Goal: Task Accomplishment & Management: Manage account settings

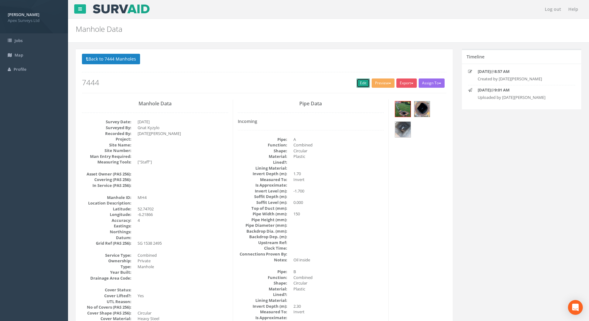
click at [356, 84] on link "Edit" at bounding box center [362, 83] width 13 height 9
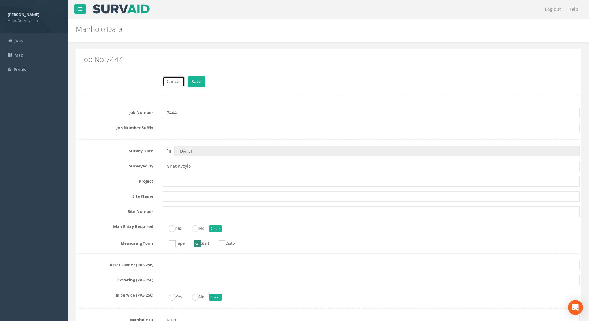
click at [175, 82] on button "Cancel" at bounding box center [174, 81] width 22 height 11
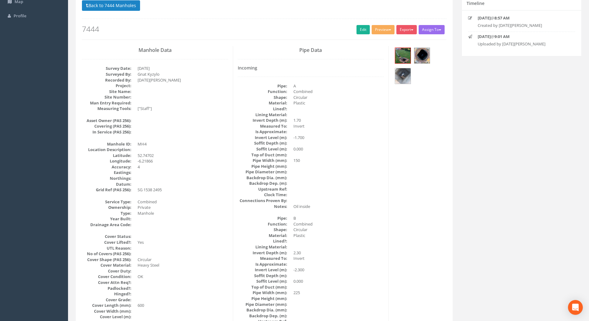
scroll to position [62, 0]
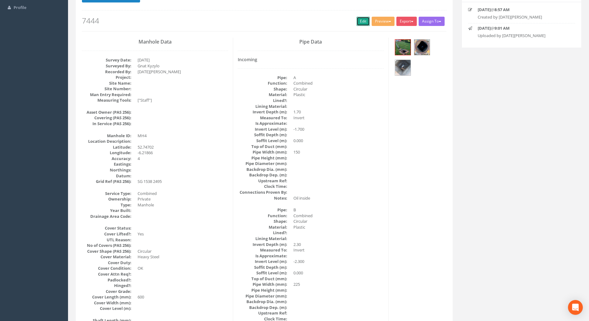
click at [356, 22] on link "Edit" at bounding box center [362, 21] width 13 height 9
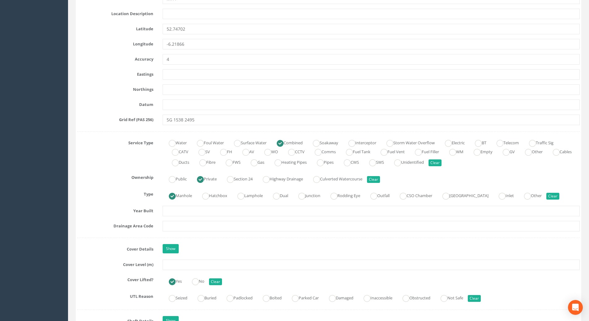
scroll to position [340, 0]
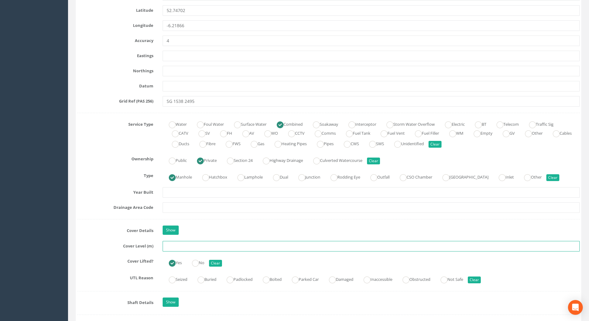
click at [190, 248] on input "text" at bounding box center [371, 246] width 417 height 11
click at [188, 246] on input "text" at bounding box center [371, 246] width 417 height 11
click at [176, 247] on input "27.364" at bounding box center [371, 246] width 417 height 11
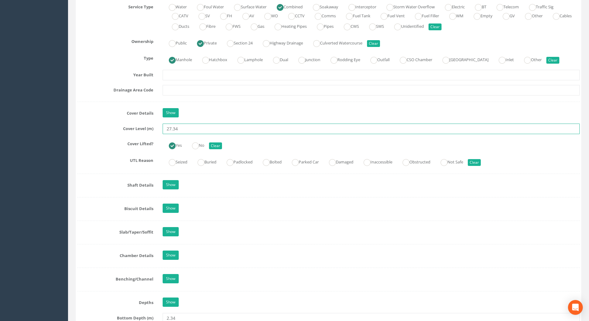
scroll to position [495, 0]
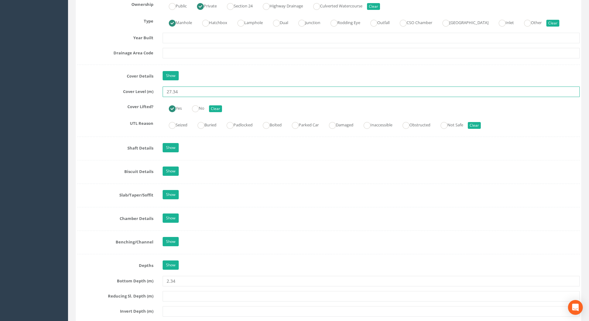
type input "27.34"
click at [70, 182] on div "Log out Help Manhole Data Manholes for Job 7444 × There was an error fetching t…" at bounding box center [328, 322] width 521 height 1635
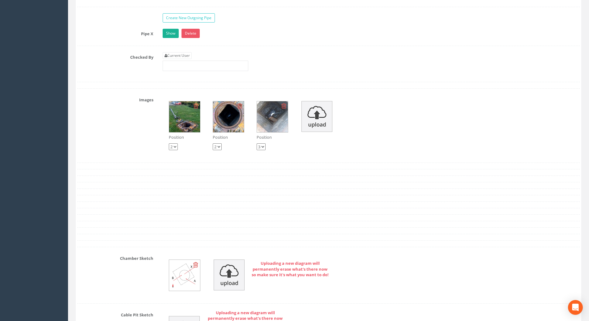
scroll to position [1020, 0]
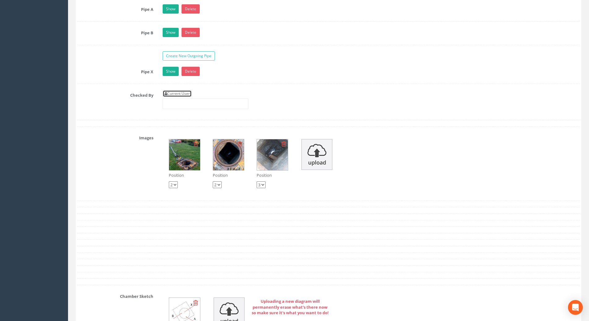
click at [182, 91] on link "Current User" at bounding box center [177, 93] width 29 height 7
type input "[PERSON_NAME]"
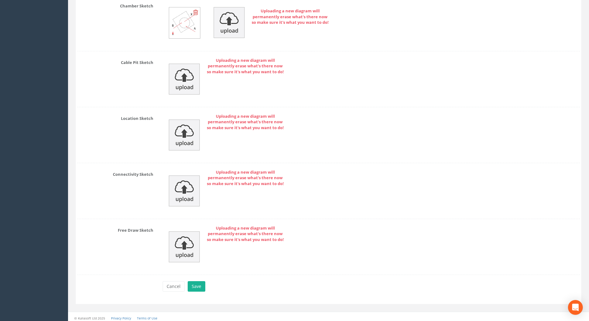
scroll to position [1314, 0]
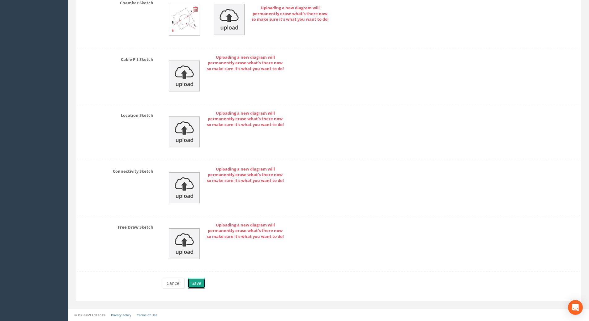
click at [195, 286] on button "Save" at bounding box center [197, 283] width 18 height 11
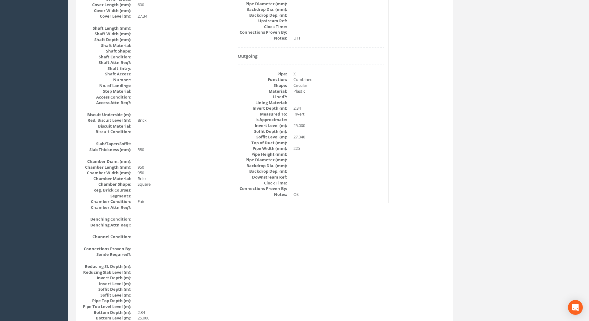
scroll to position [354, 0]
click at [292, 127] on dl "Pipe: X Function: Combined Shape: Circular Material: Plastic Lined?: Lining Mat…" at bounding box center [311, 134] width 146 height 126
drag, startPoint x: 295, startPoint y: 126, endPoint x: 311, endPoint y: 129, distance: 16.0
click at [313, 128] on dl "Pipe: X Function: Combined Shape: Circular Material: Plastic Lined?: Lining Mat…" at bounding box center [311, 134] width 146 height 126
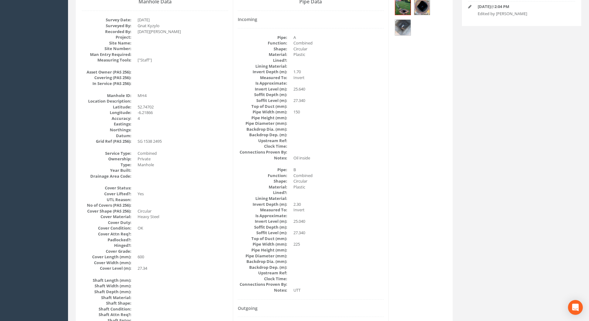
scroll to position [14, 0]
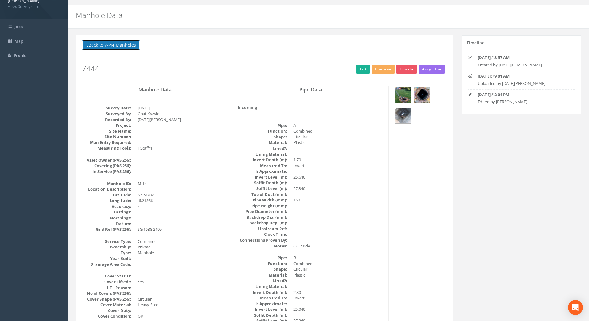
click at [89, 46] on button "Back to 7444 Manholes" at bounding box center [111, 45] width 58 height 11
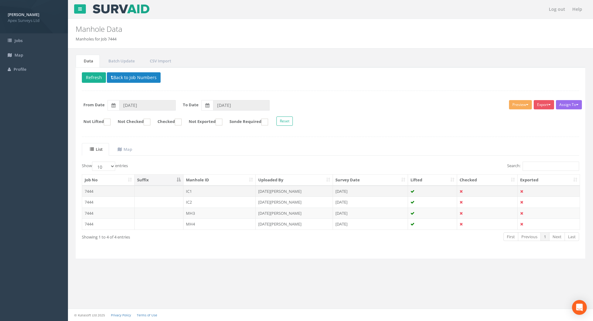
click at [90, 191] on td "7444" at bounding box center [108, 191] width 53 height 11
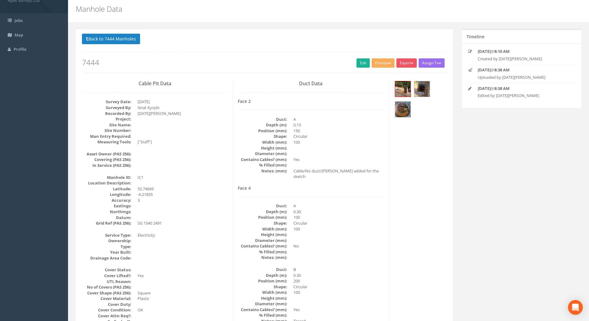
scroll to position [31, 0]
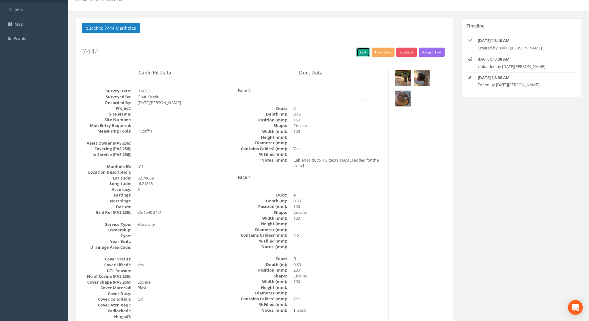
click at [358, 53] on link "Edit" at bounding box center [362, 52] width 13 height 9
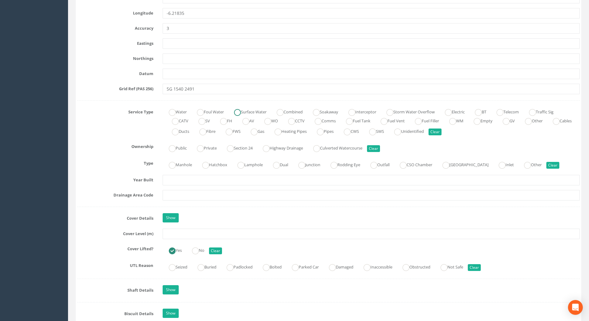
scroll to position [371, 0]
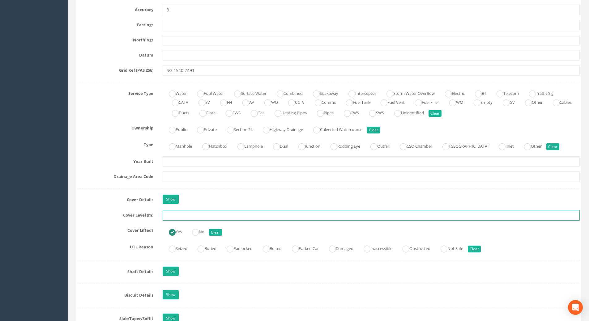
click at [179, 216] on input "text" at bounding box center [371, 215] width 417 height 11
click at [178, 214] on input "text" at bounding box center [371, 215] width 417 height 11
type input "27.47"
click at [101, 221] on div "Job Number 7444 Job Number Suffix Survey Date [DATE] Surveyed By Gnat Kyzylo Pr…" at bounding box center [328, 276] width 502 height 1093
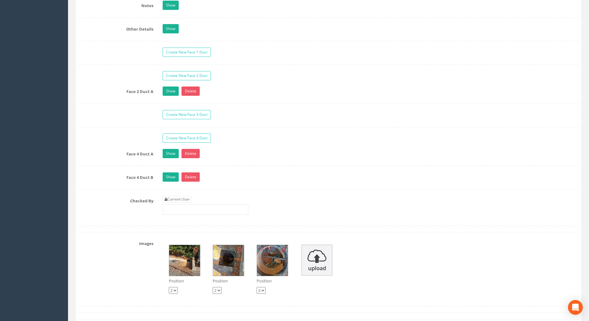
scroll to position [1051, 0]
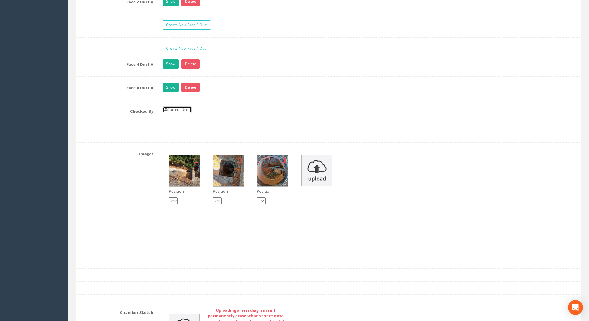
click at [176, 110] on link "Current User" at bounding box center [177, 109] width 29 height 7
type input "[PERSON_NAME]"
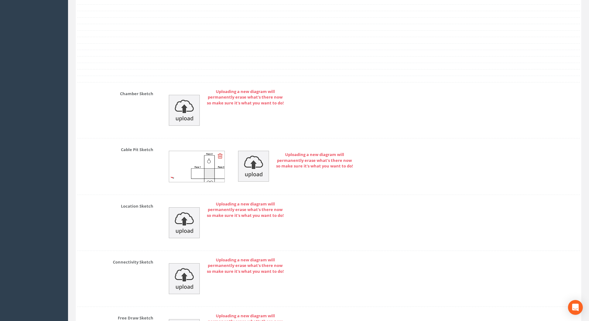
scroll to position [1361, 0]
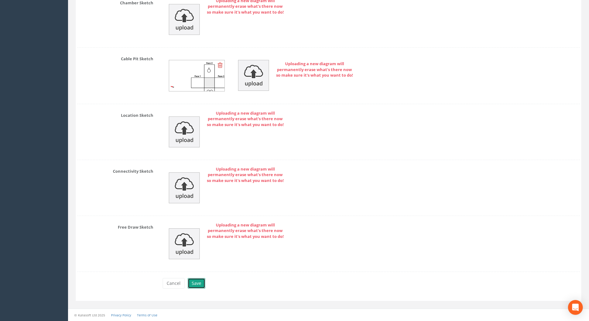
click at [192, 283] on button "Save" at bounding box center [197, 283] width 18 height 11
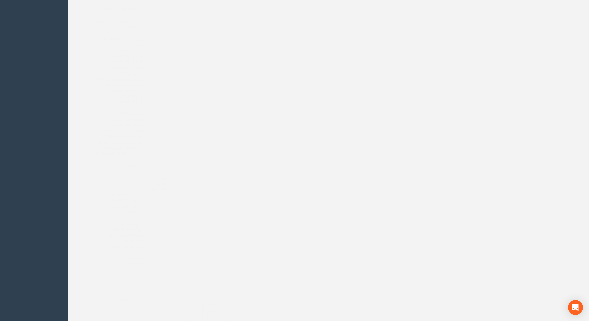
scroll to position [644, 0]
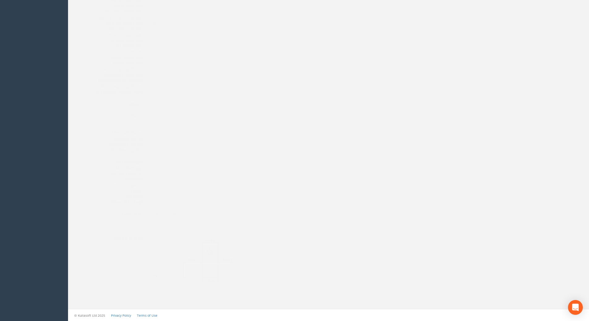
click at [178, 251] on img at bounding box center [179, 259] width 83 height 46
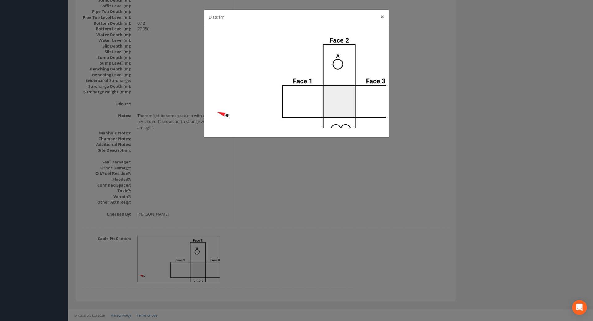
click at [381, 15] on button "×" at bounding box center [383, 17] width 4 height 6
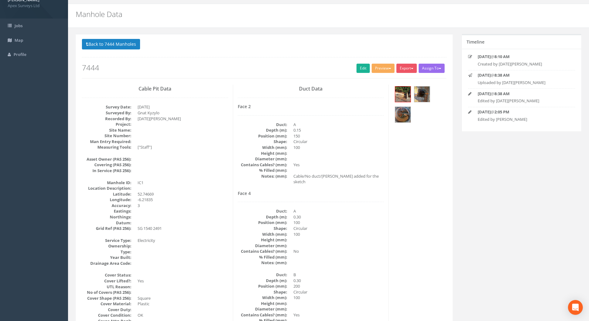
scroll to position [0, 0]
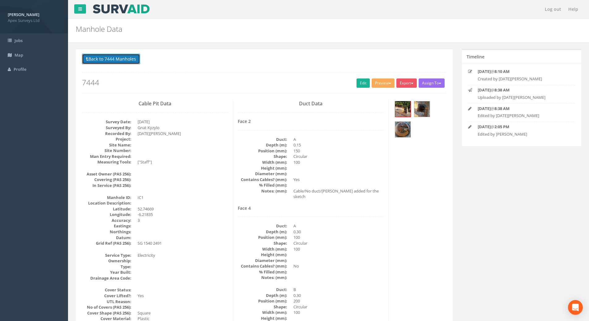
click at [98, 59] on button "Back to 7444 Manholes" at bounding box center [111, 59] width 58 height 11
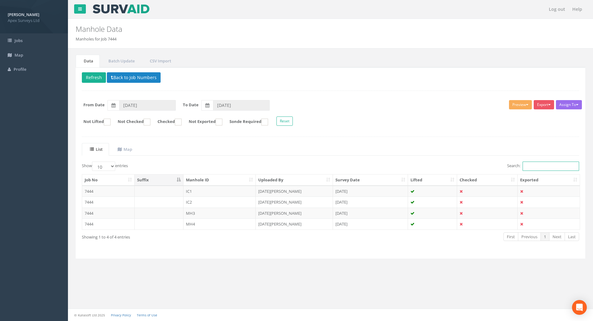
click at [536, 166] on input "Search:" at bounding box center [551, 166] width 57 height 9
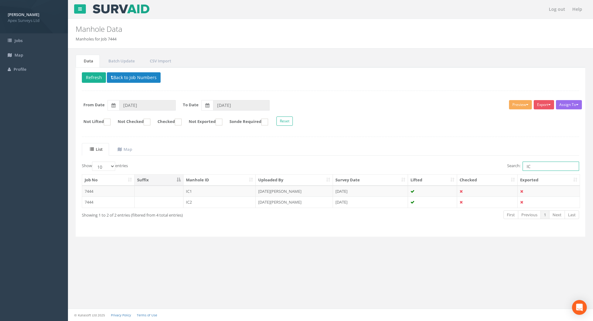
drag, startPoint x: 537, startPoint y: 169, endPoint x: 516, endPoint y: 169, distance: 21.6
click at [516, 169] on label "Search: IC" at bounding box center [544, 166] width 72 height 9
type input "IC"
click at [128, 152] on uib-tab-heading "Map" at bounding box center [125, 150] width 15 height 6
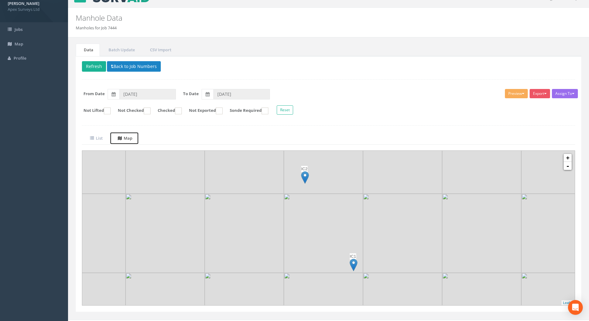
scroll to position [22, 0]
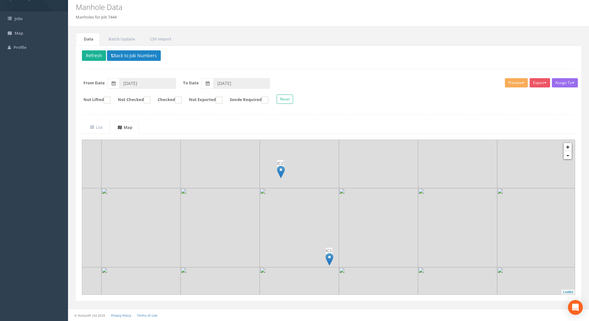
drag, startPoint x: 317, startPoint y: 231, endPoint x: 293, endPoint y: 236, distance: 24.7
click at [293, 236] on img at bounding box center [299, 227] width 79 height 79
click at [102, 125] on uib-tab-heading "List" at bounding box center [96, 128] width 13 height 6
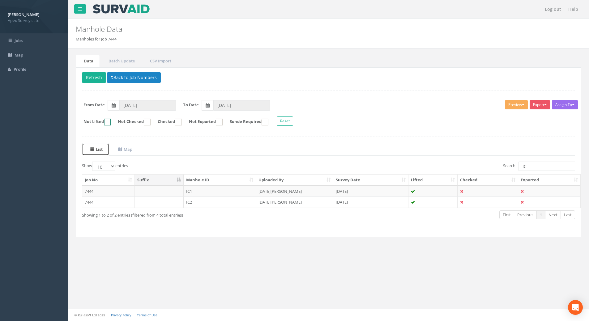
scroll to position [0, 0]
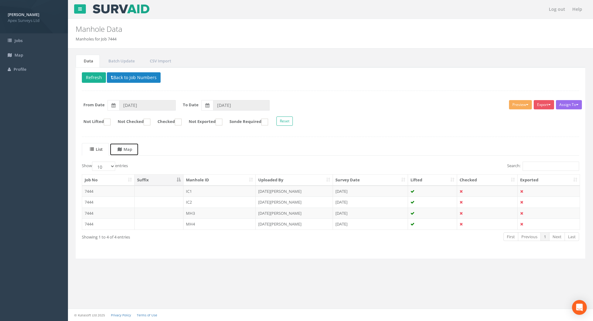
click at [127, 154] on link "Map" at bounding box center [124, 149] width 29 height 13
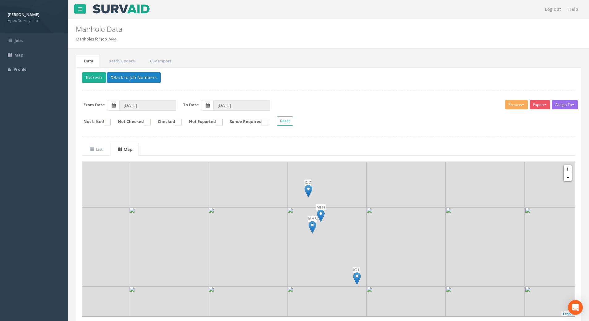
drag, startPoint x: 373, startPoint y: 229, endPoint x: 371, endPoint y: 236, distance: 7.2
click at [371, 236] on img at bounding box center [405, 246] width 79 height 79
drag, startPoint x: 345, startPoint y: 240, endPoint x: 351, endPoint y: 240, distance: 6.5
click at [351, 240] on img at bounding box center [331, 246] width 79 height 79
drag, startPoint x: 369, startPoint y: 239, endPoint x: 357, endPoint y: 214, distance: 27.0
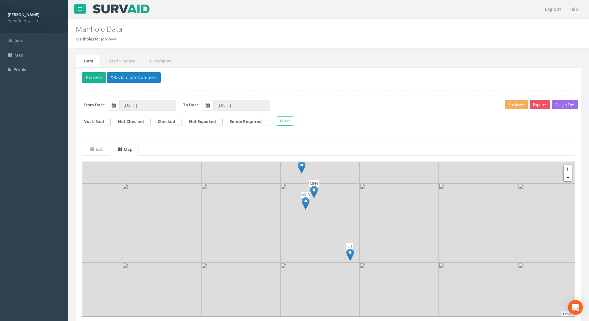
click at [357, 215] on img at bounding box center [319, 223] width 79 height 79
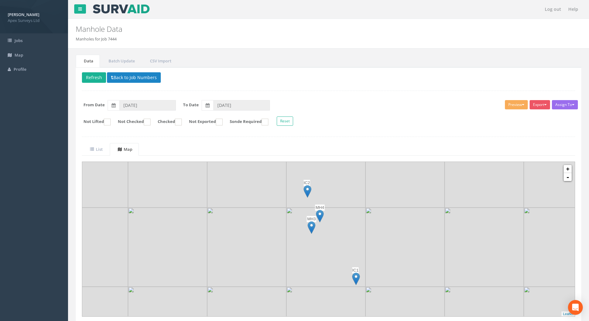
drag, startPoint x: 355, startPoint y: 214, endPoint x: 361, endPoint y: 240, distance: 26.1
click at [361, 240] on img at bounding box center [325, 247] width 79 height 79
click at [546, 102] on button "Export" at bounding box center [539, 104] width 20 height 9
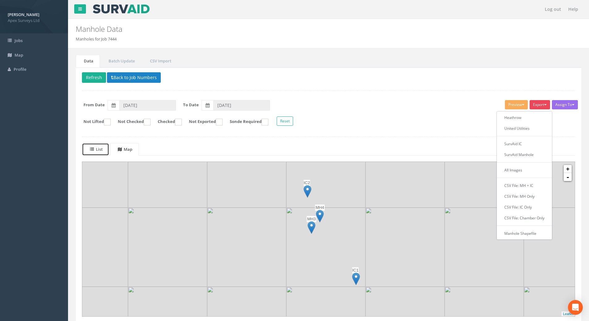
click at [96, 149] on uib-tab-heading "List" at bounding box center [96, 150] width 13 height 6
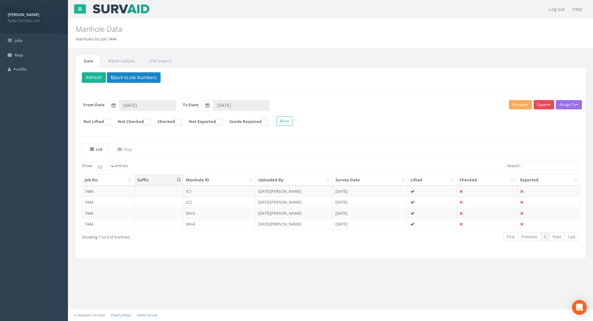
click at [545, 104] on button "Export" at bounding box center [544, 104] width 20 height 9
click at [499, 71] on div "Delete Refresh Back to Job Numbers Assign To No Companies Added Export Heathrow…" at bounding box center [331, 163] width 510 height 192
click at [544, 105] on button "Export" at bounding box center [544, 104] width 20 height 9
click at [497, 73] on p "Delete Refresh Back to Job Numbers" at bounding box center [331, 78] width 498 height 12
click at [93, 192] on td "7444" at bounding box center [108, 191] width 53 height 11
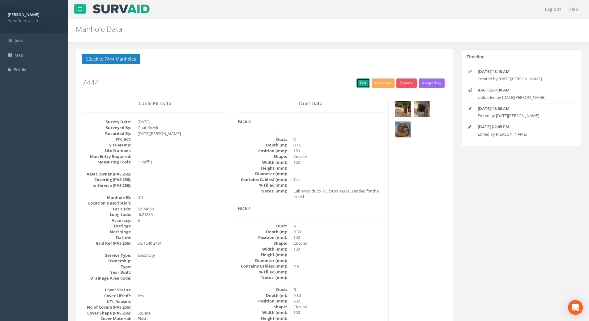
click at [359, 85] on link "Edit" at bounding box center [362, 83] width 13 height 9
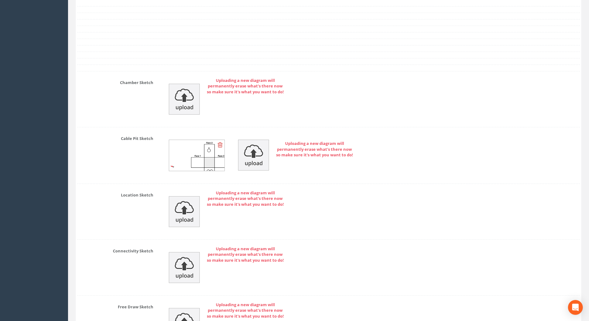
scroll to position [1361, 0]
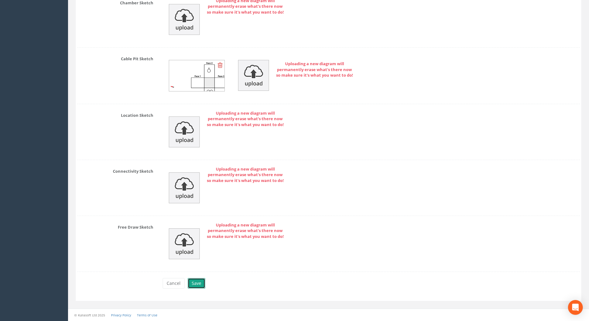
click at [200, 284] on button "Save" at bounding box center [197, 283] width 18 height 11
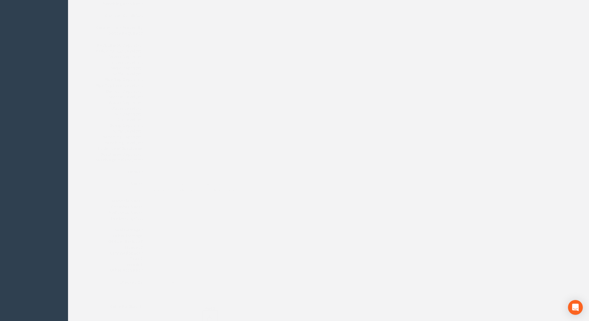
scroll to position [644, 0]
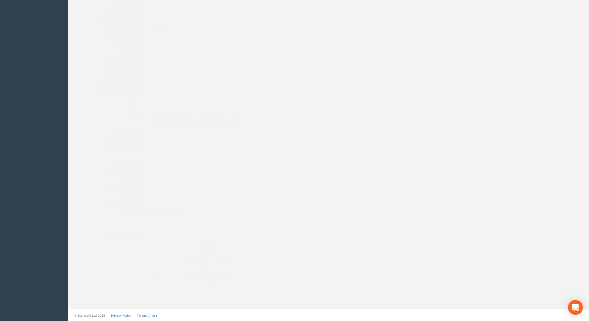
click at [187, 256] on img at bounding box center [179, 259] width 83 height 46
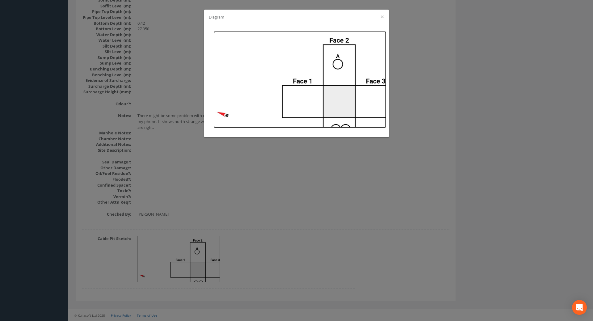
click at [339, 119] on img at bounding box center [300, 79] width 173 height 97
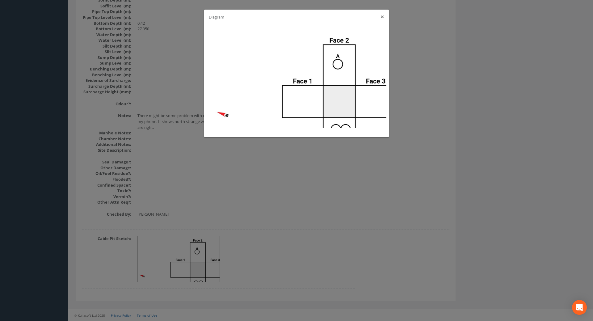
click at [381, 17] on button "×" at bounding box center [383, 17] width 4 height 6
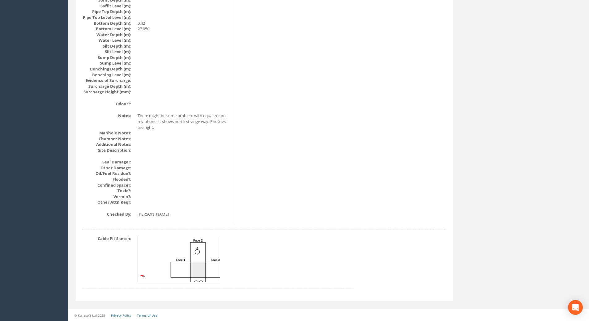
click at [201, 279] on img at bounding box center [179, 259] width 83 height 46
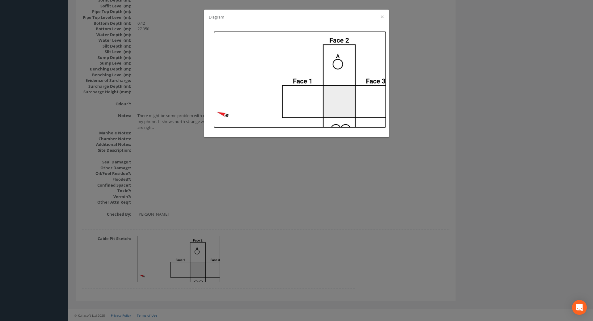
click at [323, 115] on img at bounding box center [300, 79] width 173 height 97
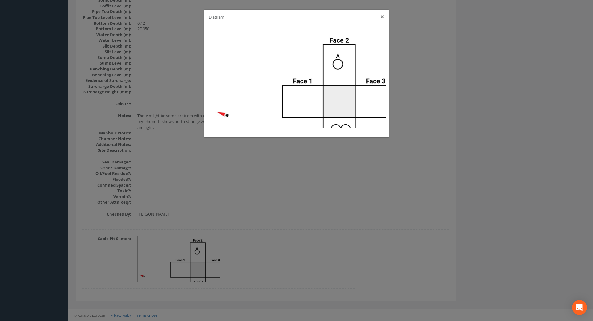
click at [381, 17] on button "×" at bounding box center [383, 17] width 4 height 6
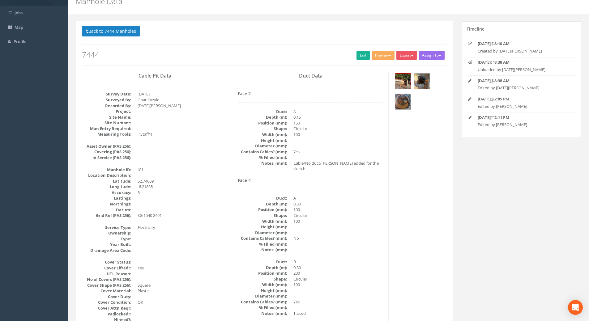
scroll to position [25, 0]
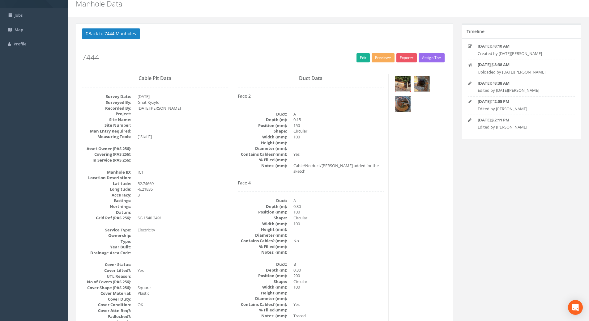
click at [404, 84] on img at bounding box center [402, 83] width 15 height 15
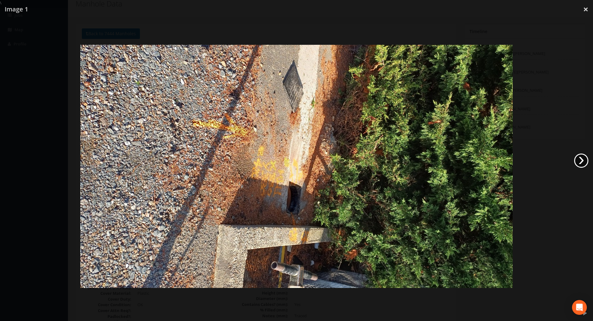
click at [579, 159] on link "›" at bounding box center [582, 161] width 14 height 14
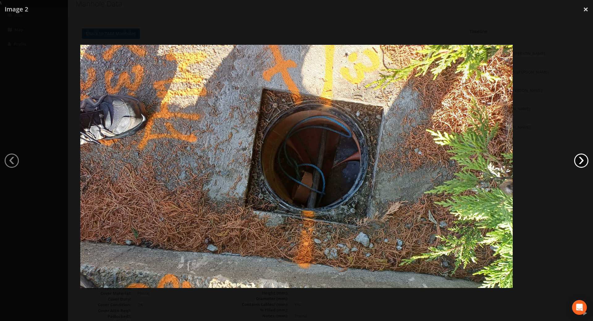
click at [579, 159] on link "›" at bounding box center [582, 161] width 14 height 14
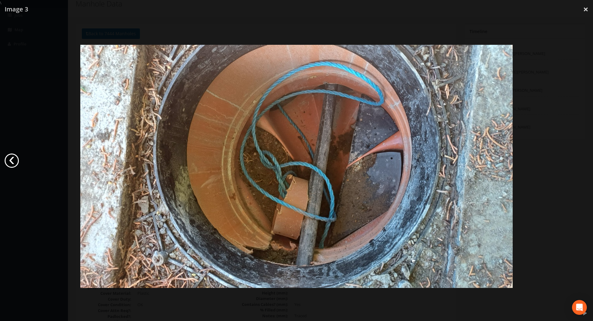
click at [9, 161] on link "‹" at bounding box center [12, 161] width 14 height 14
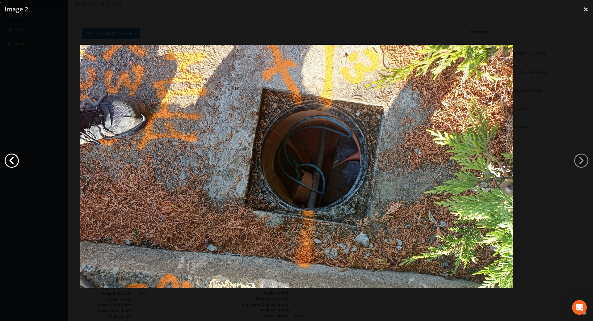
click at [9, 161] on link "‹" at bounding box center [12, 161] width 14 height 14
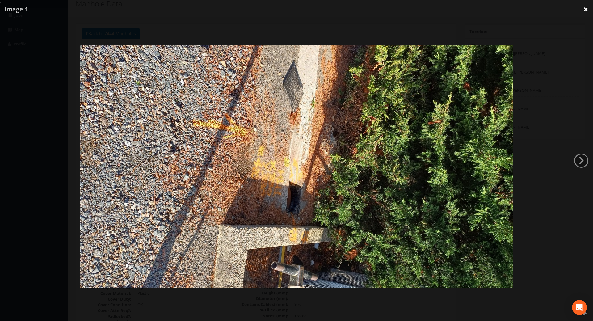
click at [585, 8] on link "×" at bounding box center [586, 9] width 15 height 19
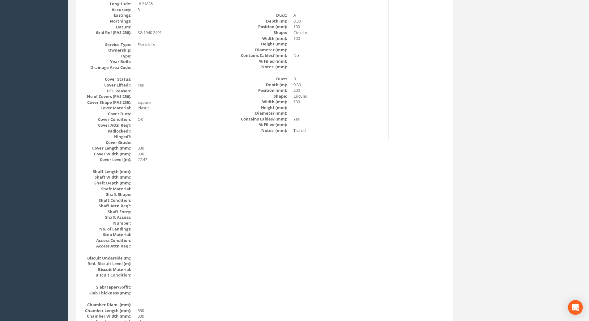
scroll to position [56, 0]
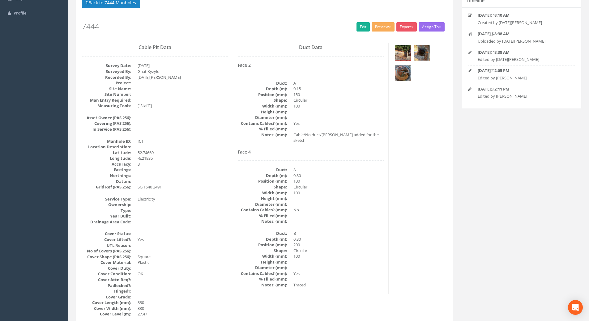
click at [418, 54] on img at bounding box center [421, 52] width 15 height 15
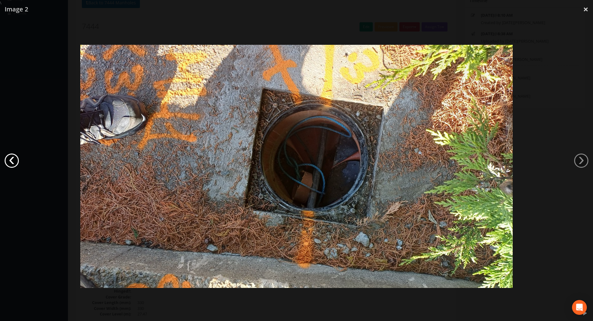
click at [11, 160] on link "‹" at bounding box center [12, 161] width 14 height 14
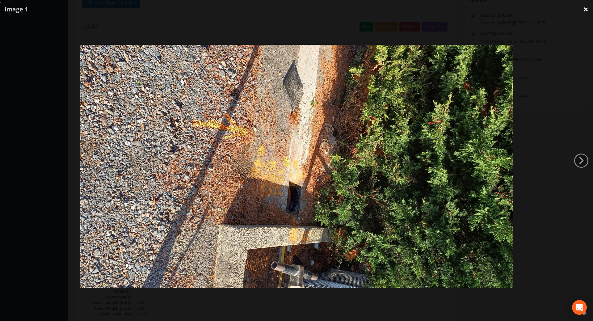
click at [587, 10] on link "×" at bounding box center [586, 9] width 15 height 19
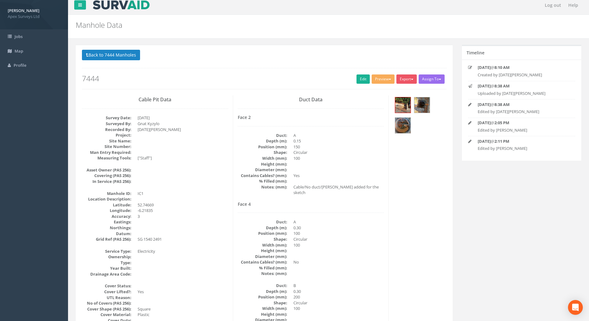
scroll to position [0, 0]
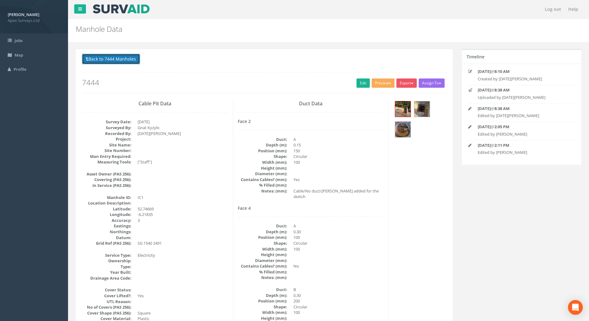
click at [91, 57] on button "Back to 7444 Manholes" at bounding box center [111, 59] width 58 height 11
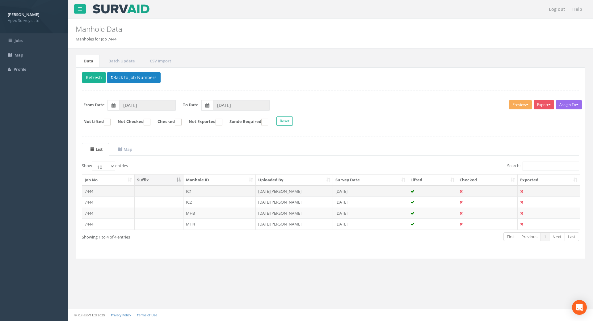
click at [89, 192] on td "7444" at bounding box center [108, 191] width 53 height 11
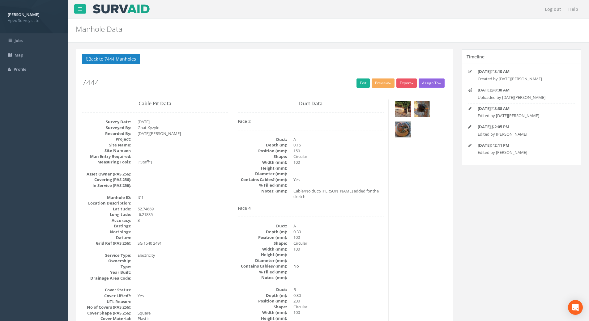
click at [440, 82] on button "Assign To" at bounding box center [432, 83] width 26 height 9
click at [89, 60] on button "Back to 7444 Manholes" at bounding box center [111, 59] width 58 height 11
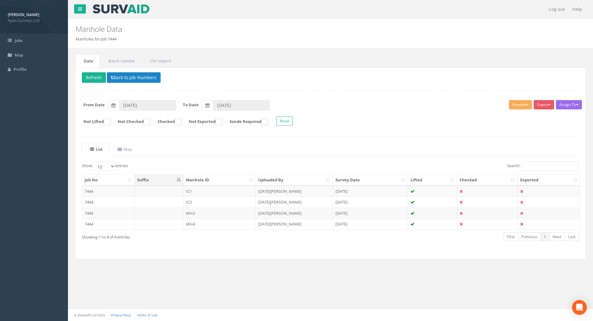
click at [466, 178] on th "Checked" at bounding box center [487, 180] width 61 height 11
click at [464, 190] on td at bounding box center [487, 191] width 61 height 11
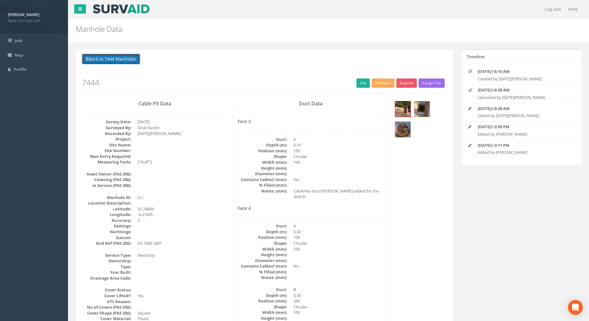
click at [85, 57] on button "Back to 7444 Manholes" at bounding box center [111, 59] width 58 height 11
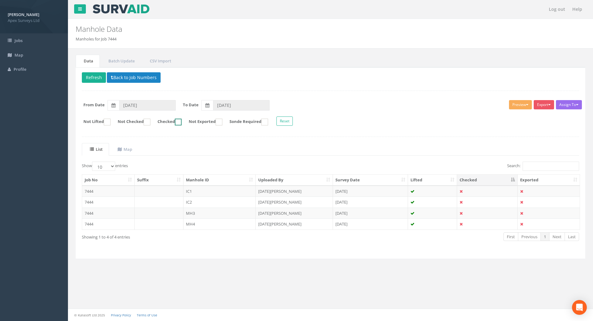
click at [182, 122] on ins at bounding box center [178, 122] width 7 height 7
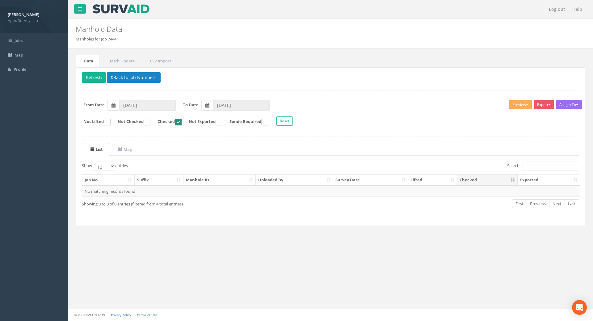
click at [182, 121] on ins at bounding box center [178, 122] width 7 height 7
checkbox input "false"
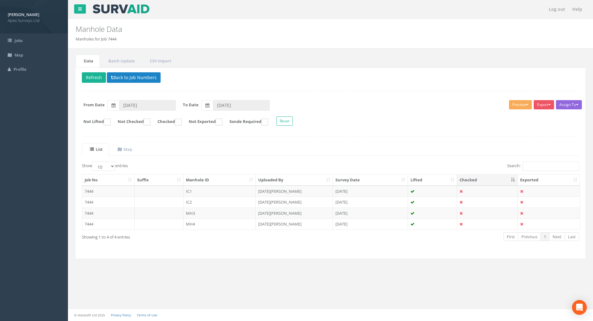
click at [579, 103] on button "Assign To" at bounding box center [569, 104] width 26 height 9
click at [89, 201] on td "7444" at bounding box center [108, 202] width 53 height 11
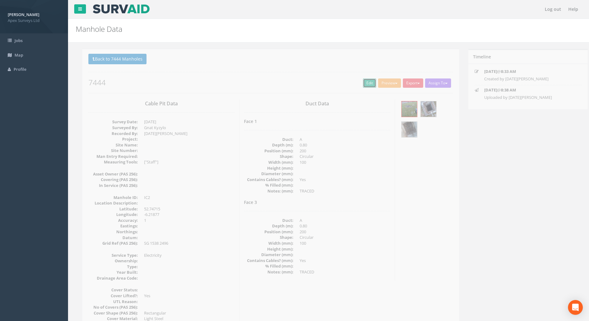
click at [358, 81] on link "Edit" at bounding box center [362, 83] width 13 height 9
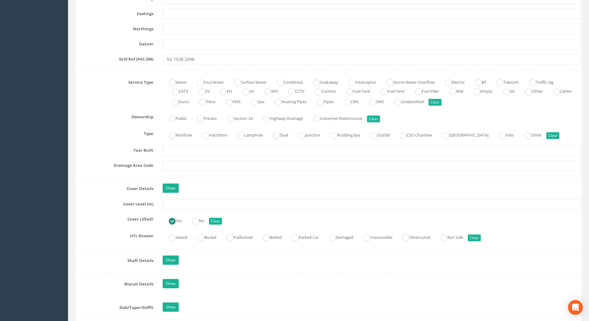
scroll to position [402, 0]
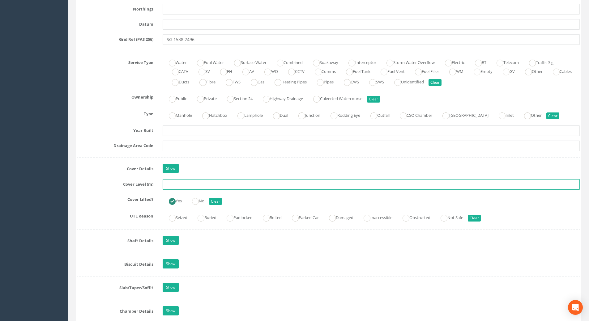
click at [171, 184] on input "text" at bounding box center [371, 184] width 417 height 11
type input "27.42"
click at [118, 204] on div "Cover Lifted? Yes No Clear" at bounding box center [329, 200] width 512 height 12
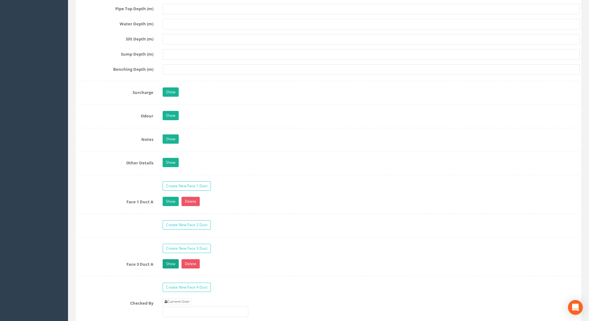
scroll to position [927, 0]
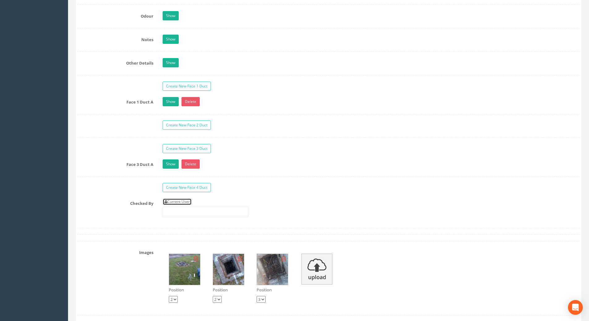
click at [172, 201] on link "Current User" at bounding box center [177, 201] width 29 height 7
type input "[PERSON_NAME]"
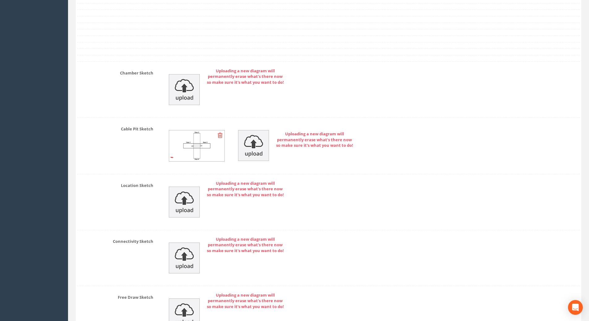
scroll to position [1336, 0]
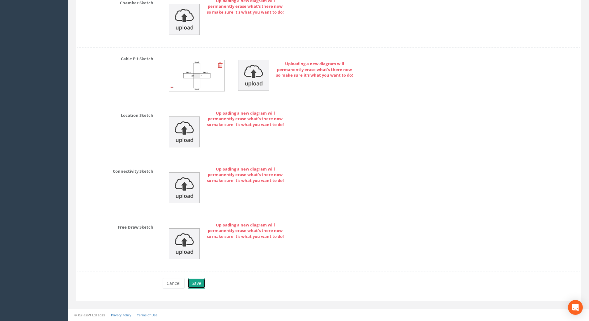
click at [193, 284] on button "Save" at bounding box center [197, 283] width 18 height 11
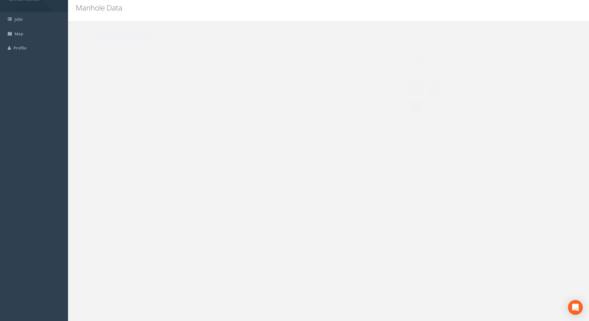
scroll to position [0, 0]
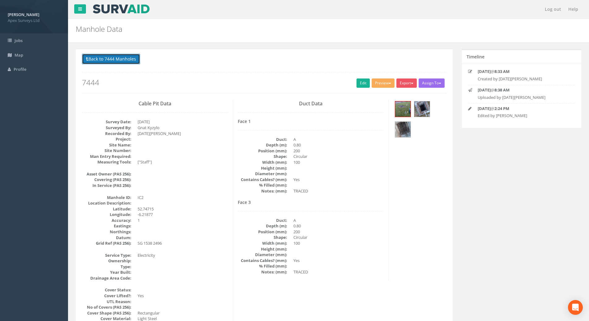
click at [103, 61] on button "Back to 7444 Manholes" at bounding box center [111, 59] width 58 height 11
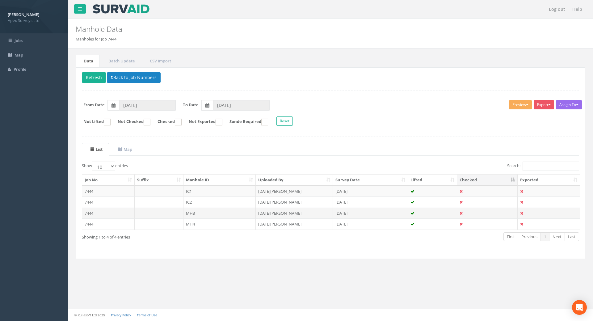
click at [89, 212] on td "7444" at bounding box center [108, 213] width 53 height 11
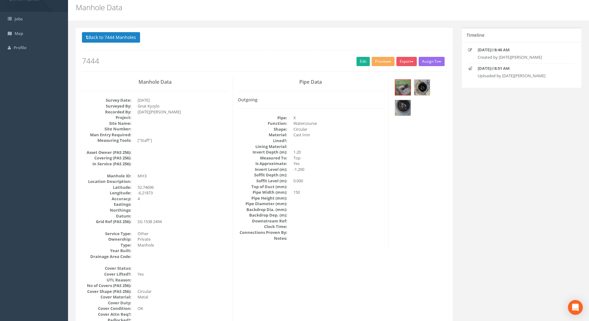
scroll to position [31, 0]
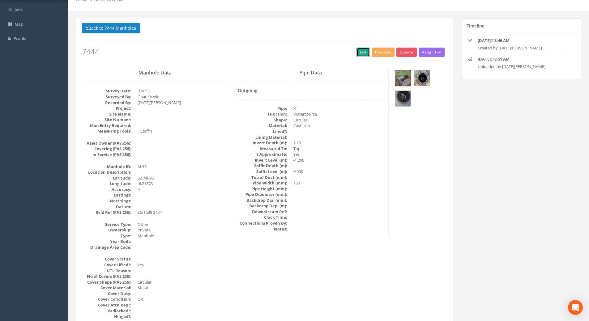
click at [359, 50] on link "Edit" at bounding box center [362, 52] width 13 height 9
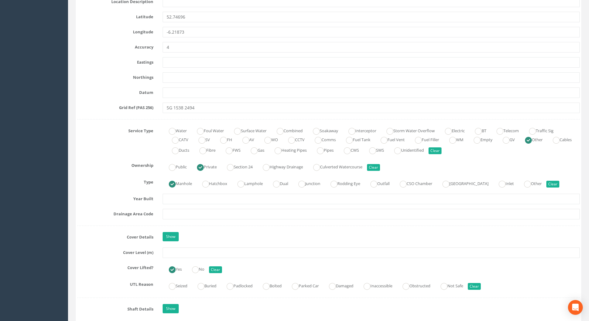
scroll to position [402, 0]
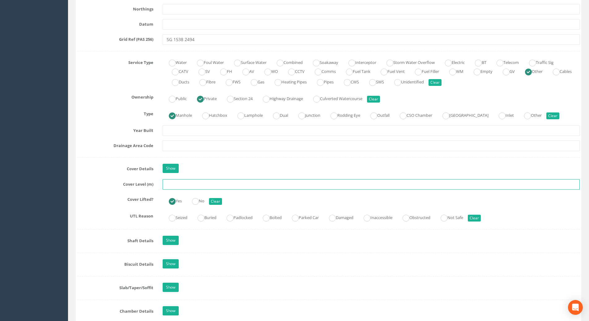
click at [180, 187] on input "text" at bounding box center [371, 184] width 417 height 11
type input "27.36"
click at [83, 204] on div "Cover Lifted? Yes No Clear" at bounding box center [329, 200] width 512 height 12
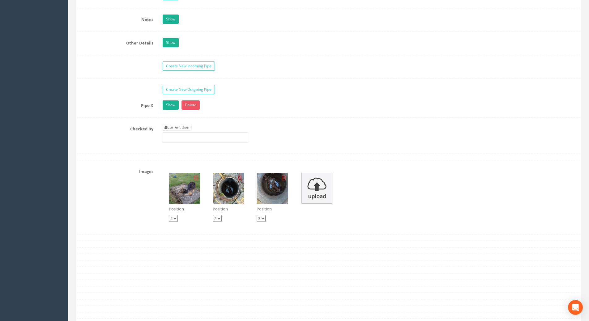
scroll to position [958, 0]
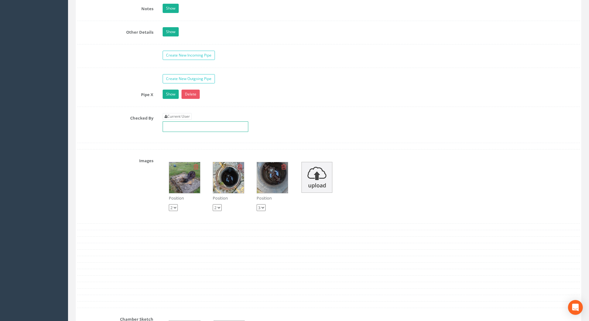
click at [176, 121] on input "text" at bounding box center [206, 126] width 86 height 11
click at [179, 116] on link "Current User" at bounding box center [177, 116] width 29 height 7
type input "[PERSON_NAME]"
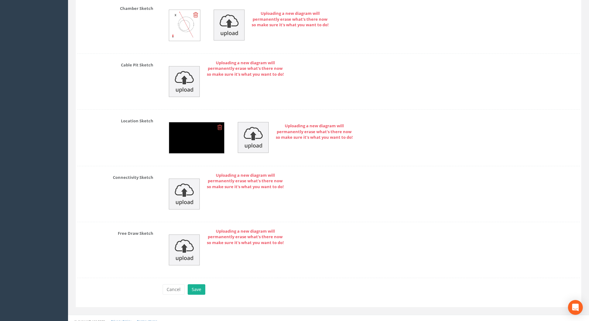
scroll to position [1275, 0]
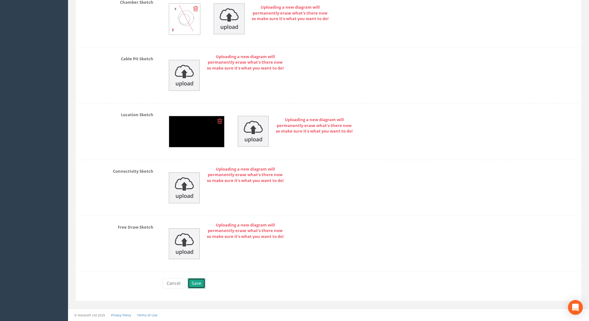
click at [196, 283] on button "Save" at bounding box center [197, 283] width 18 height 11
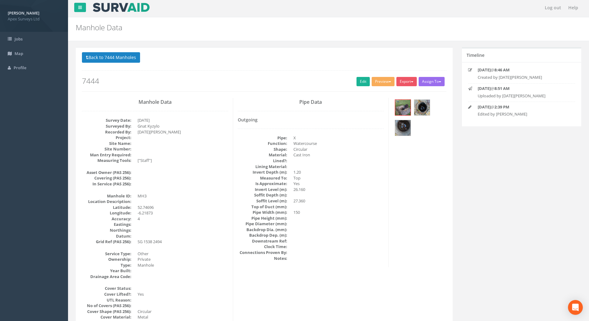
scroll to position [0, 0]
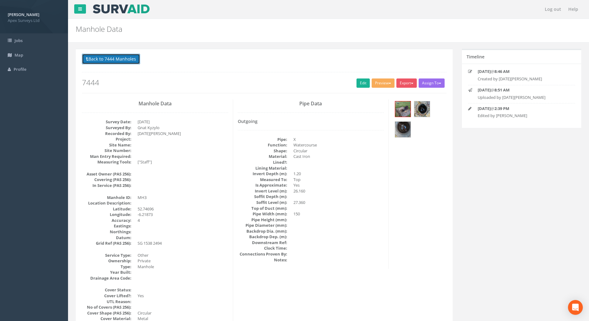
drag, startPoint x: 97, startPoint y: 59, endPoint x: 103, endPoint y: 59, distance: 5.6
click at [97, 59] on button "Back to 7444 Manholes" at bounding box center [111, 59] width 58 height 11
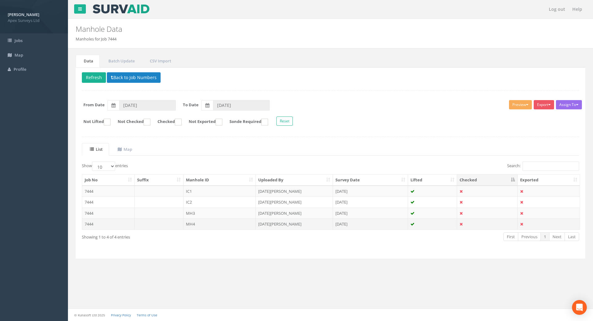
click at [87, 223] on td "7444" at bounding box center [108, 224] width 53 height 11
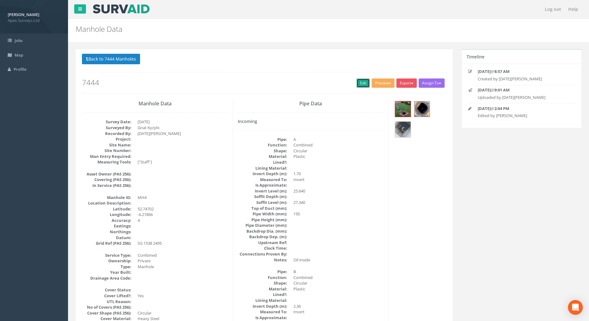
click at [359, 83] on link "Edit" at bounding box center [362, 83] width 13 height 9
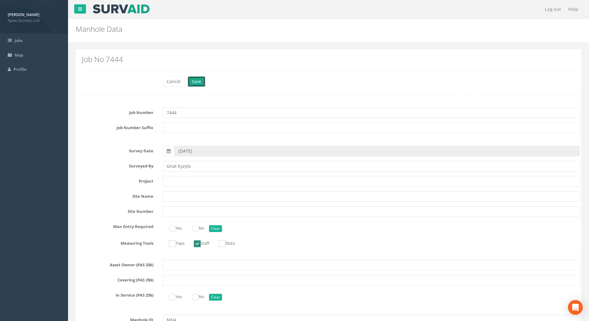
click at [195, 82] on button "Save" at bounding box center [197, 81] width 18 height 11
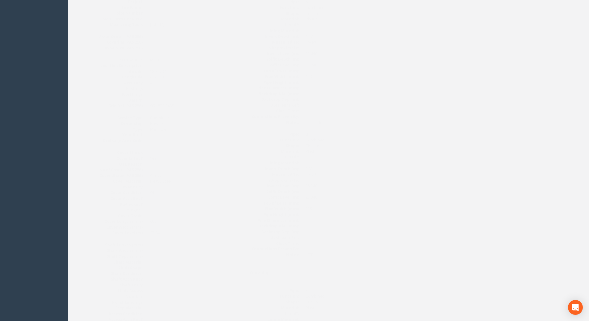
scroll to position [14, 0]
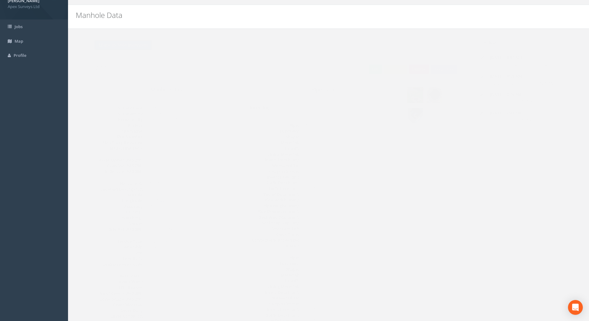
click at [93, 43] on button "Back to 7444 Manholes" at bounding box center [111, 45] width 58 height 11
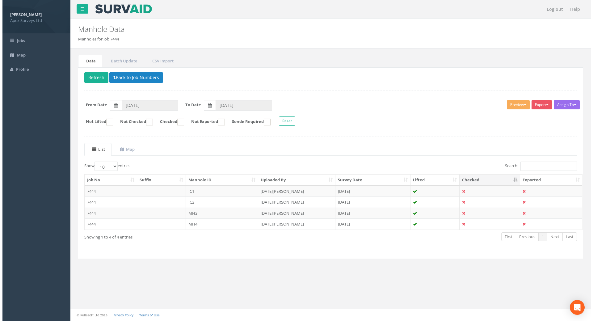
scroll to position [0, 0]
